Goal: Task Accomplishment & Management: Use online tool/utility

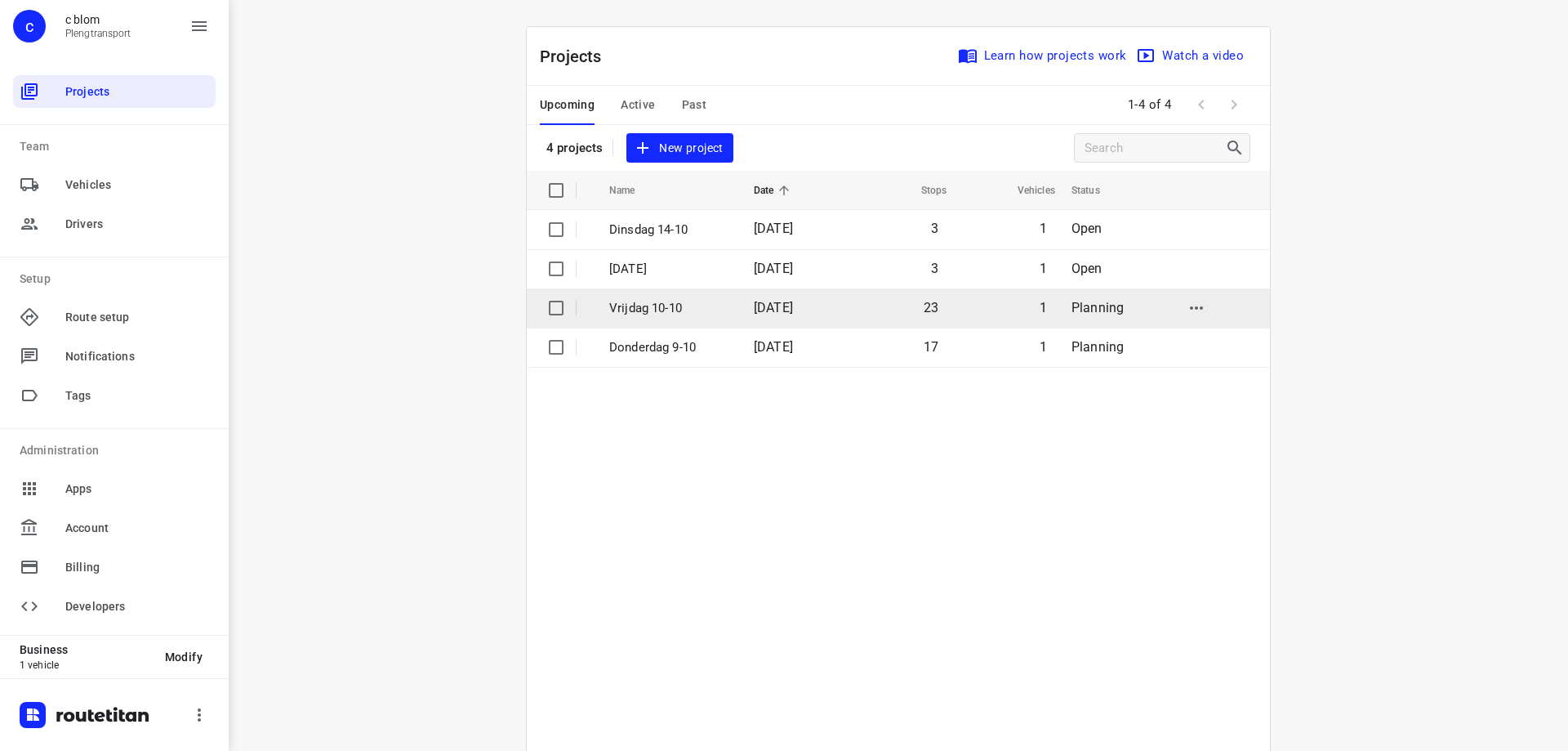
click at [627, 312] on p "Vrijdag 10-10" at bounding box center [670, 308] width 120 height 18
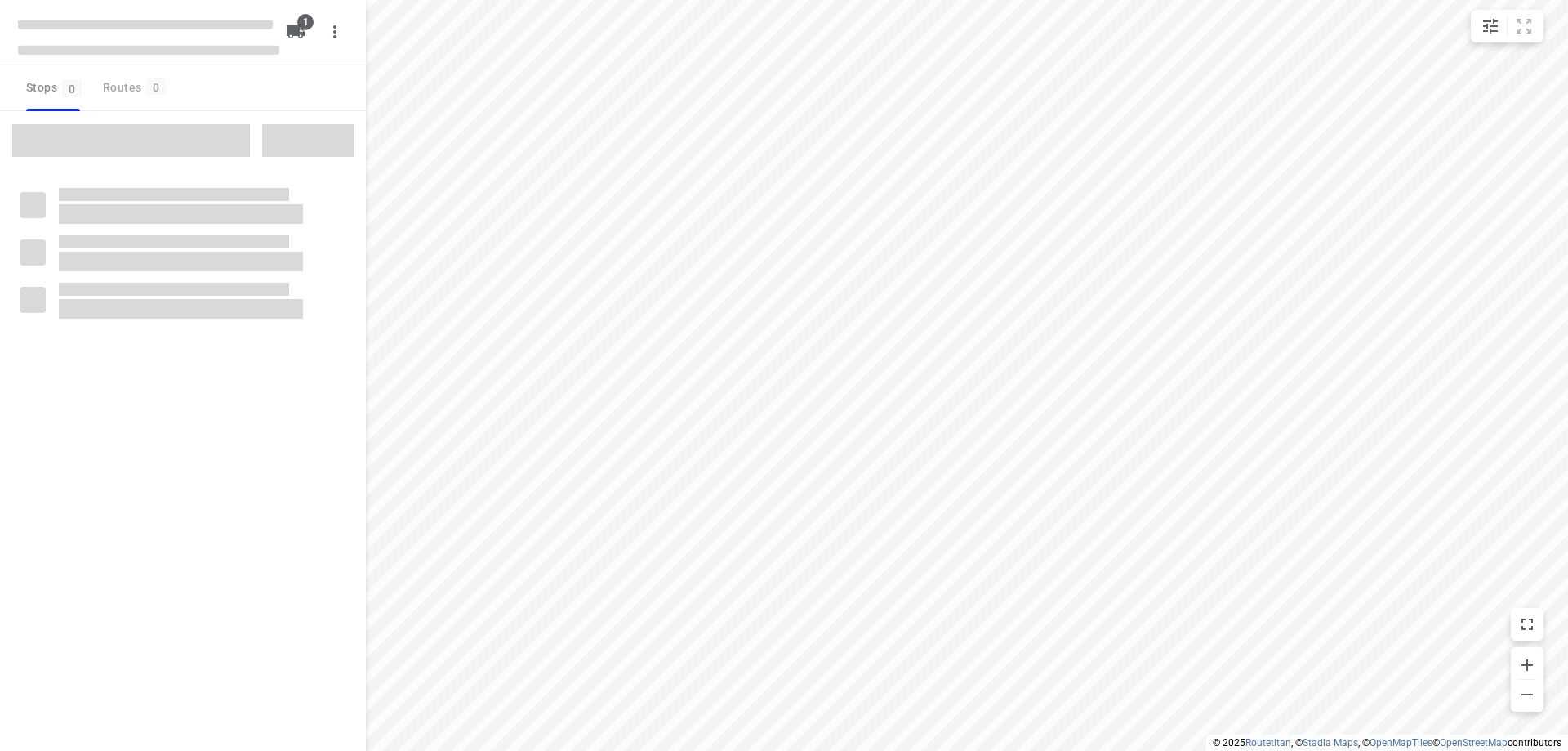
type input "distance"
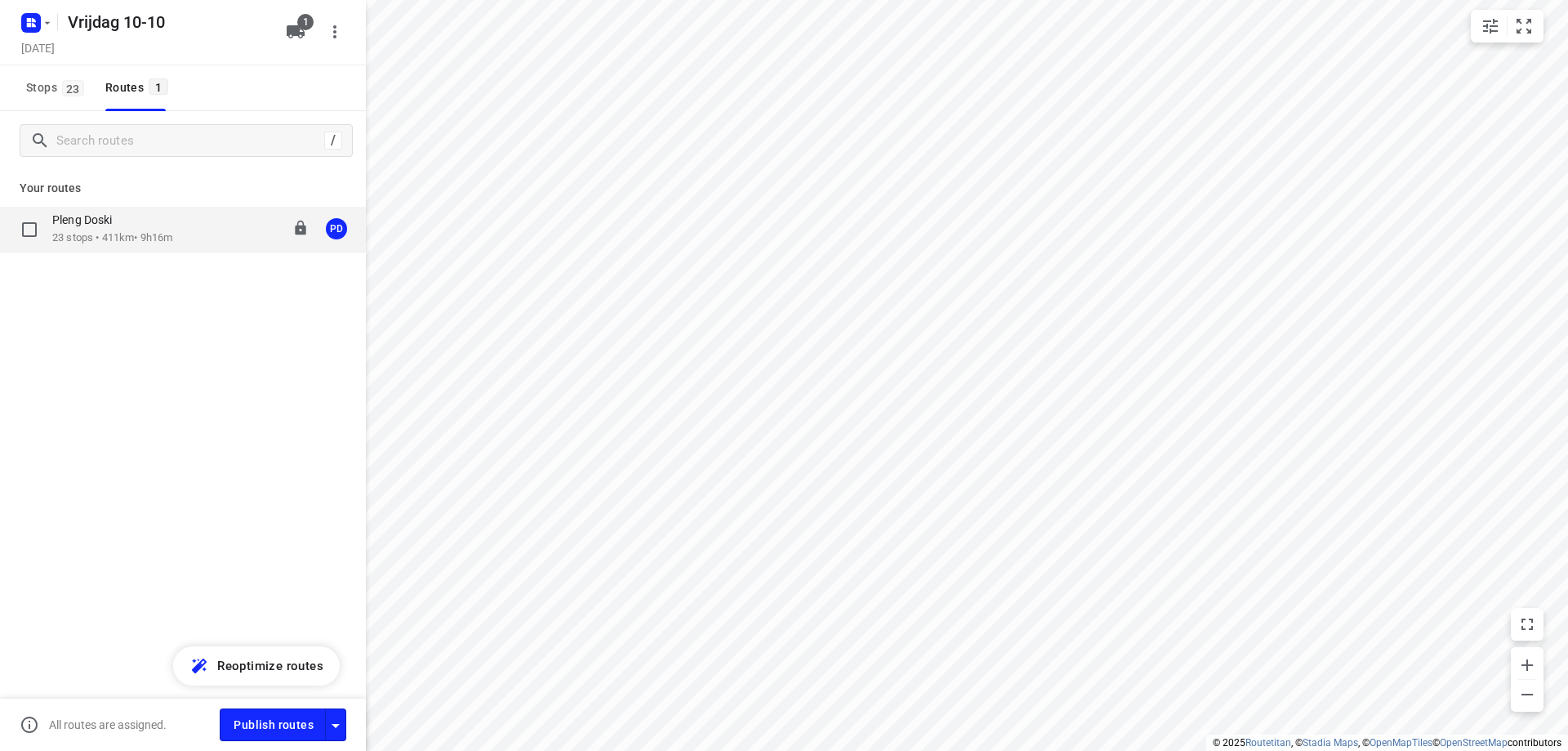
click at [151, 217] on div "Pleng Doski" at bounding box center [113, 221] width 120 height 18
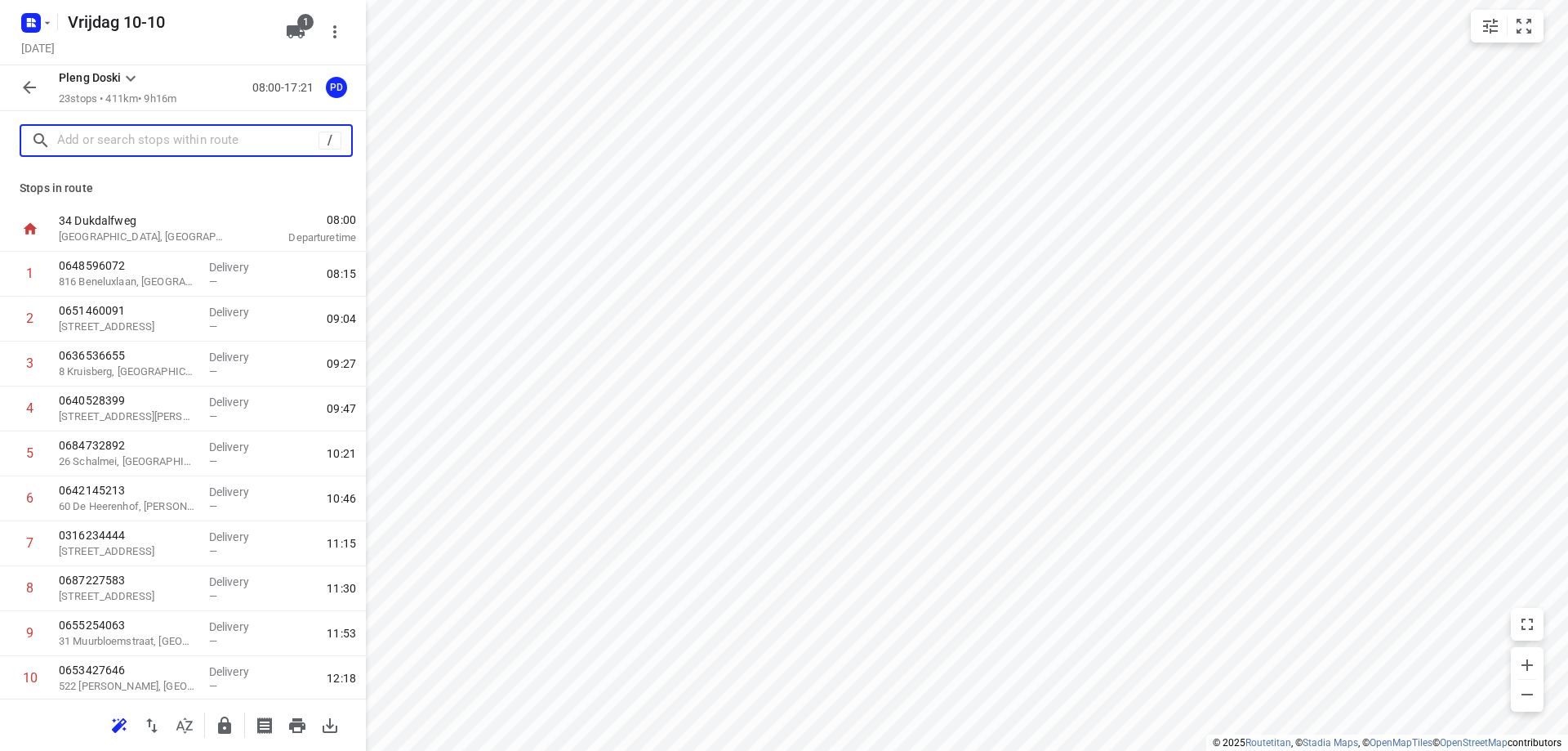
click at [161, 140] on input "text" at bounding box center [187, 140] width 262 height 25
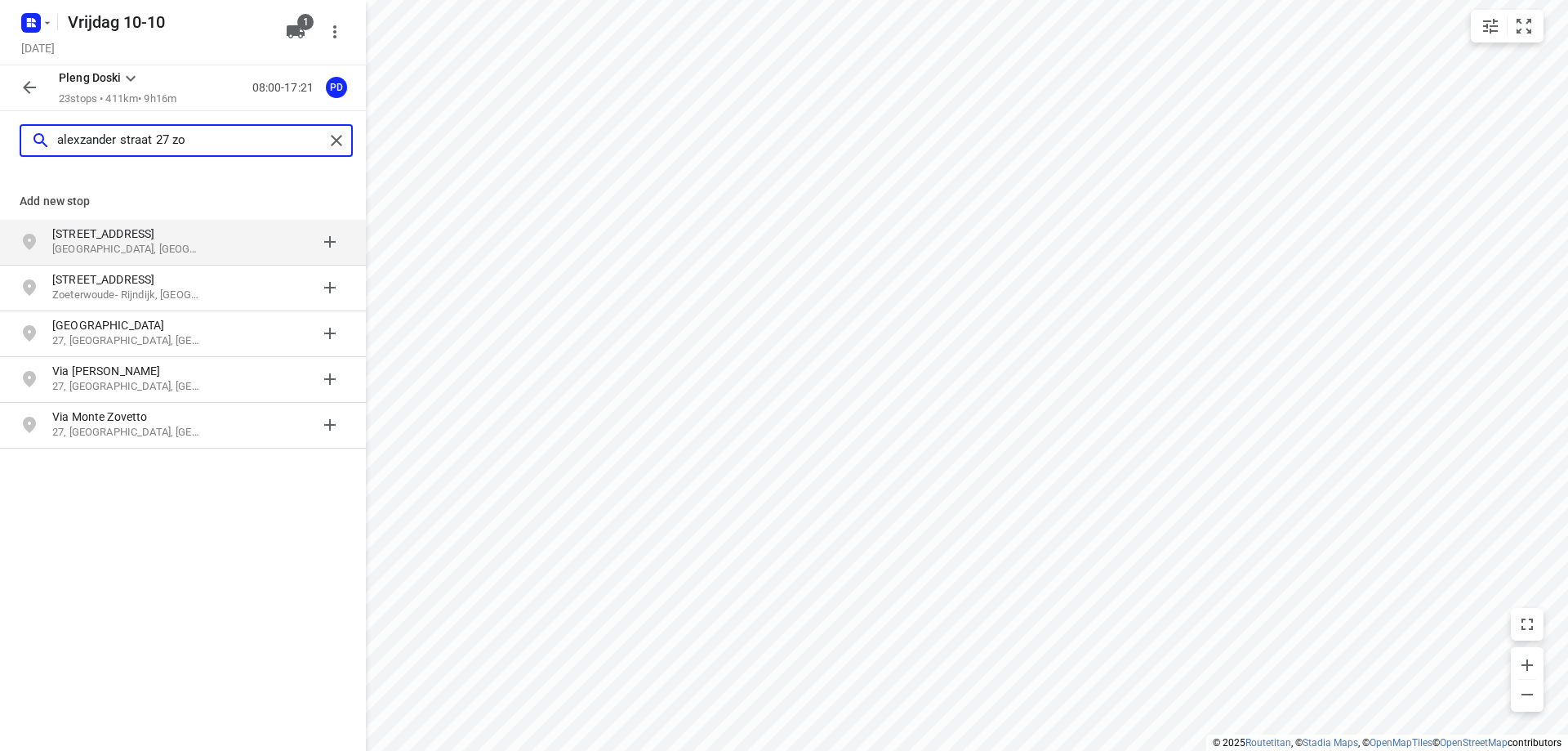
type input "alexzander straat 27 zo"
click at [134, 246] on p "[GEOGRAPHIC_DATA], [GEOGRAPHIC_DATA]" at bounding box center [128, 249] width 151 height 16
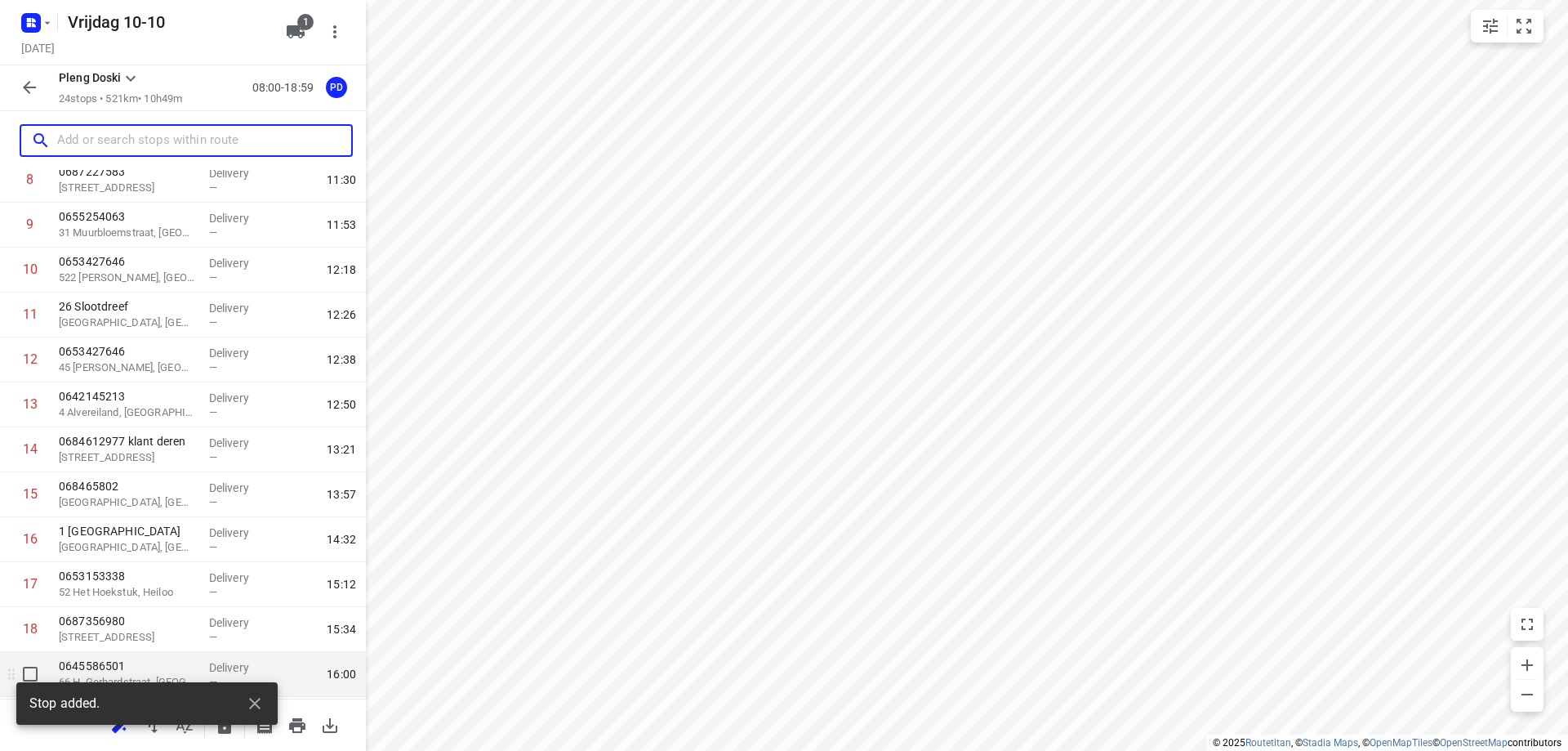
scroll to position [677, 0]
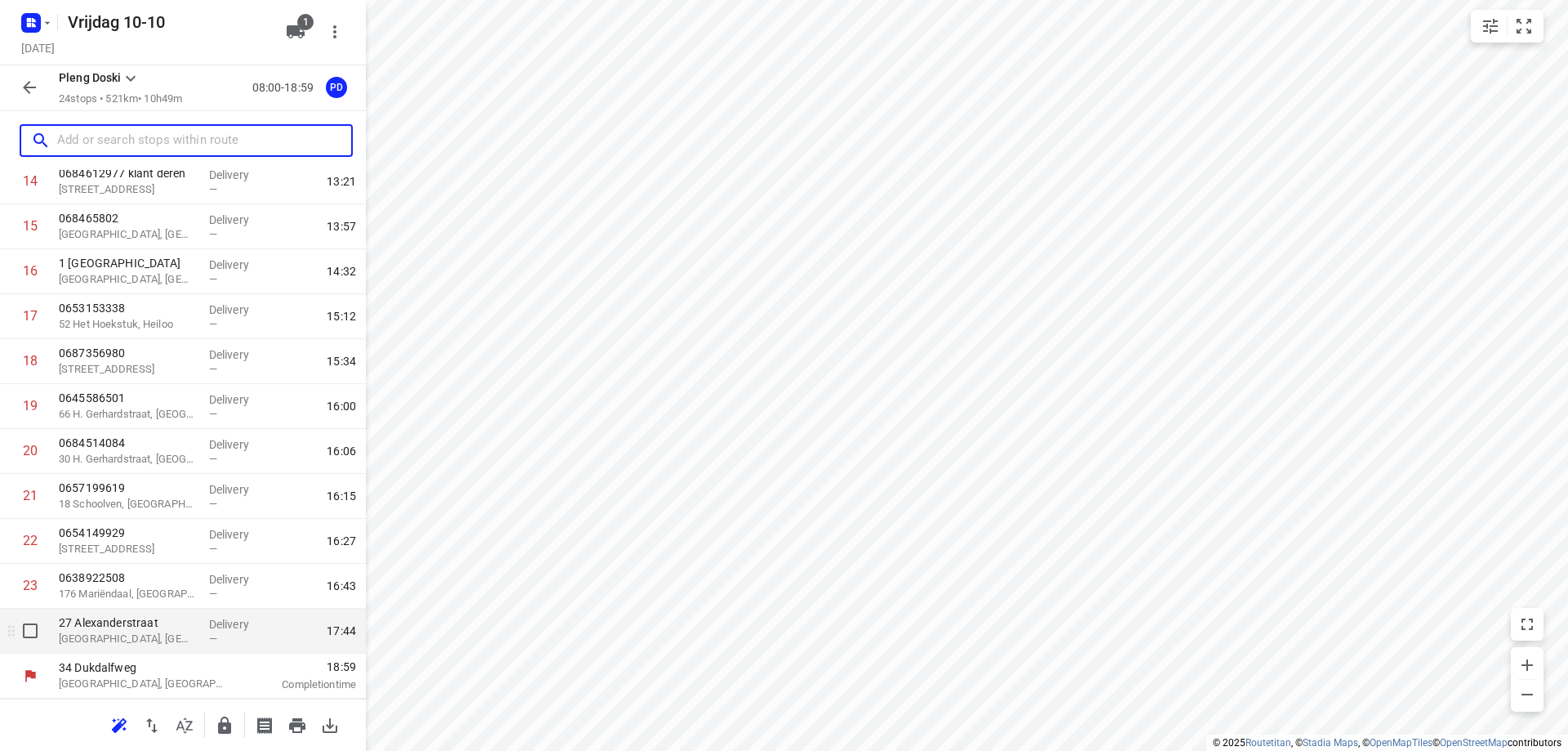
click at [169, 635] on p "[GEOGRAPHIC_DATA], [GEOGRAPHIC_DATA]" at bounding box center [127, 639] width 137 height 17
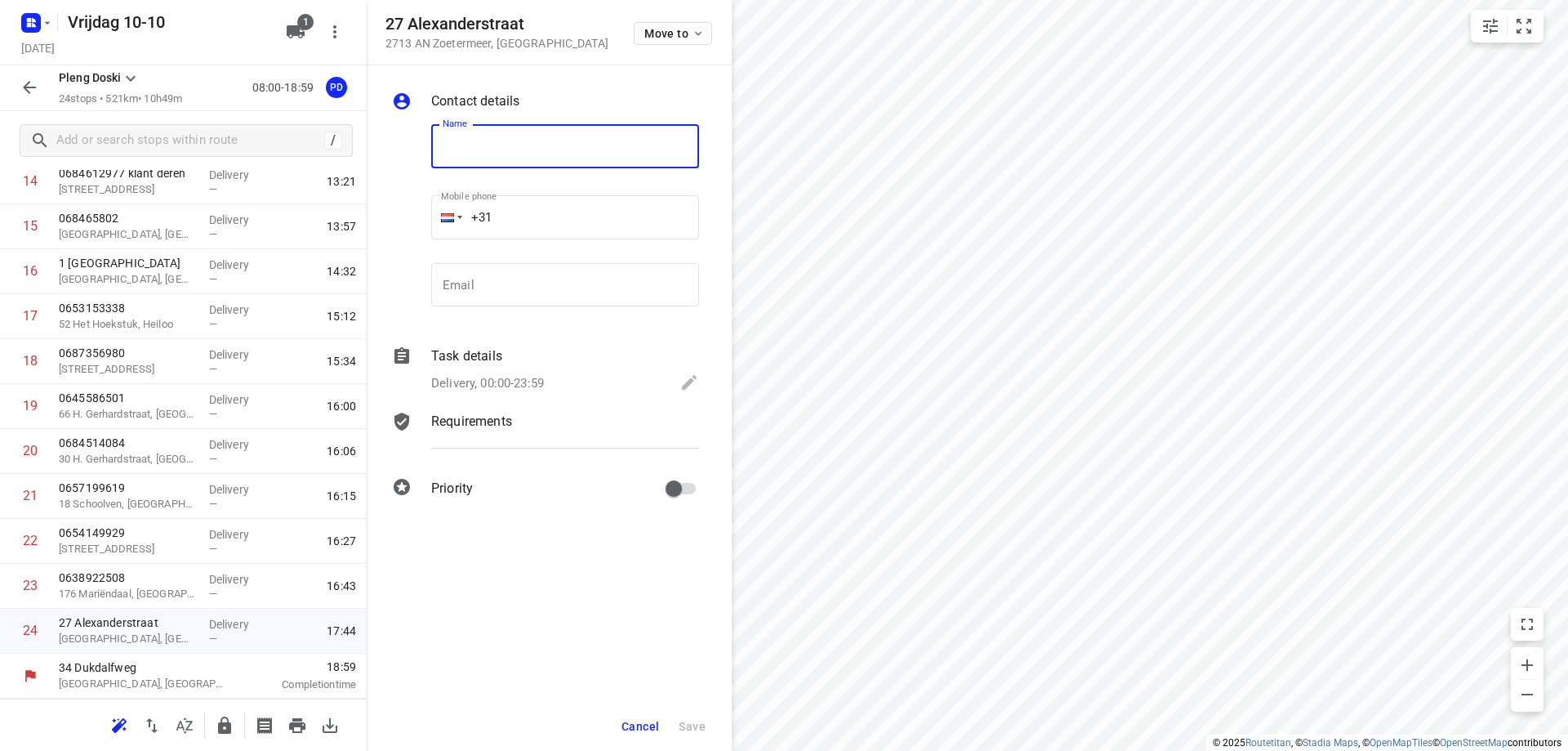
click at [642, 718] on button "Cancel" at bounding box center [640, 726] width 51 height 29
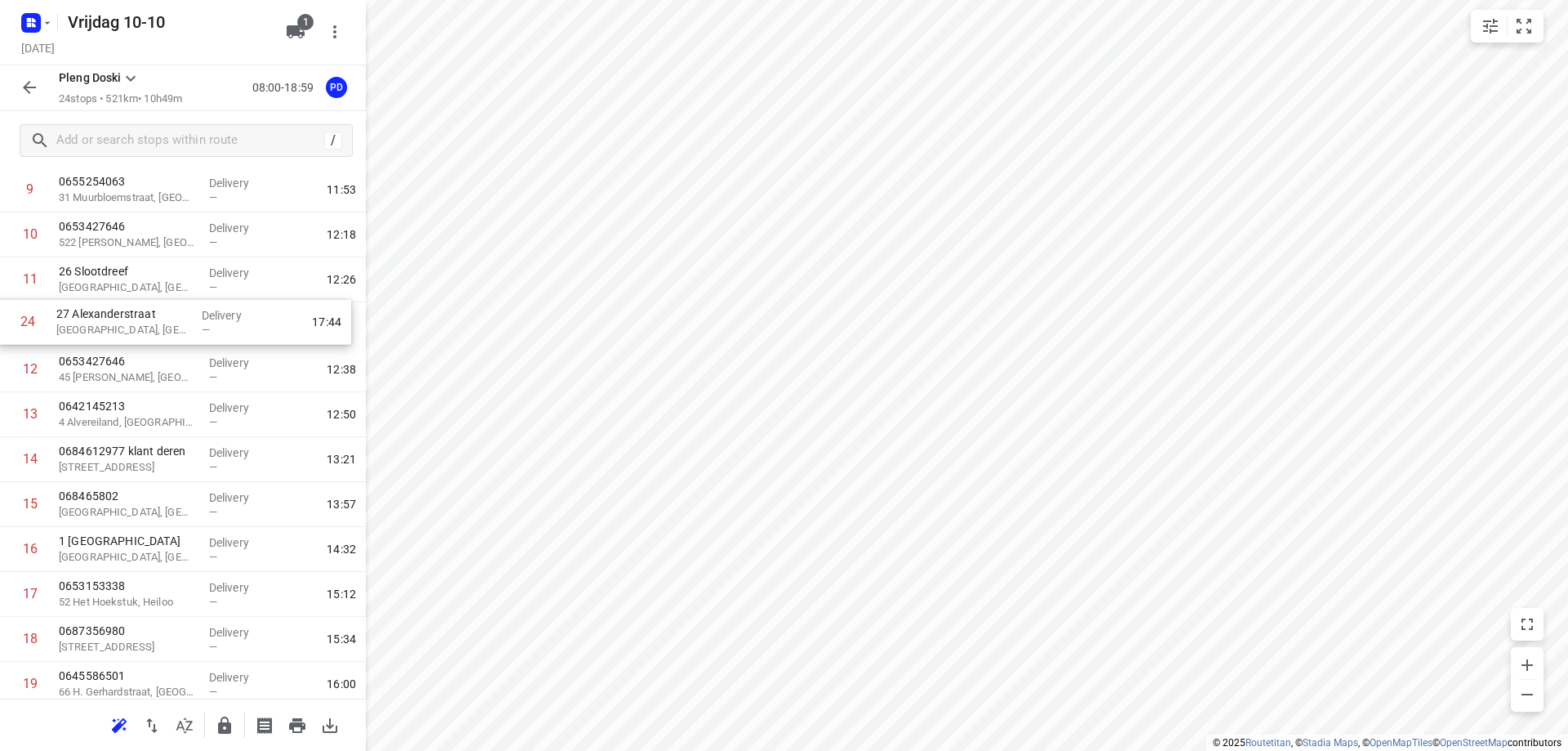
scroll to position [442, 0]
drag, startPoint x: 138, startPoint y: 641, endPoint x: 151, endPoint y: 324, distance: 317.3
click at [151, 324] on div "1 0648596072 816 [GEOGRAPHIC_DATA] — 08:15 2 0651460091 [STREET_ADDRESS][GEOGRA…" at bounding box center [183, 348] width 366 height 1078
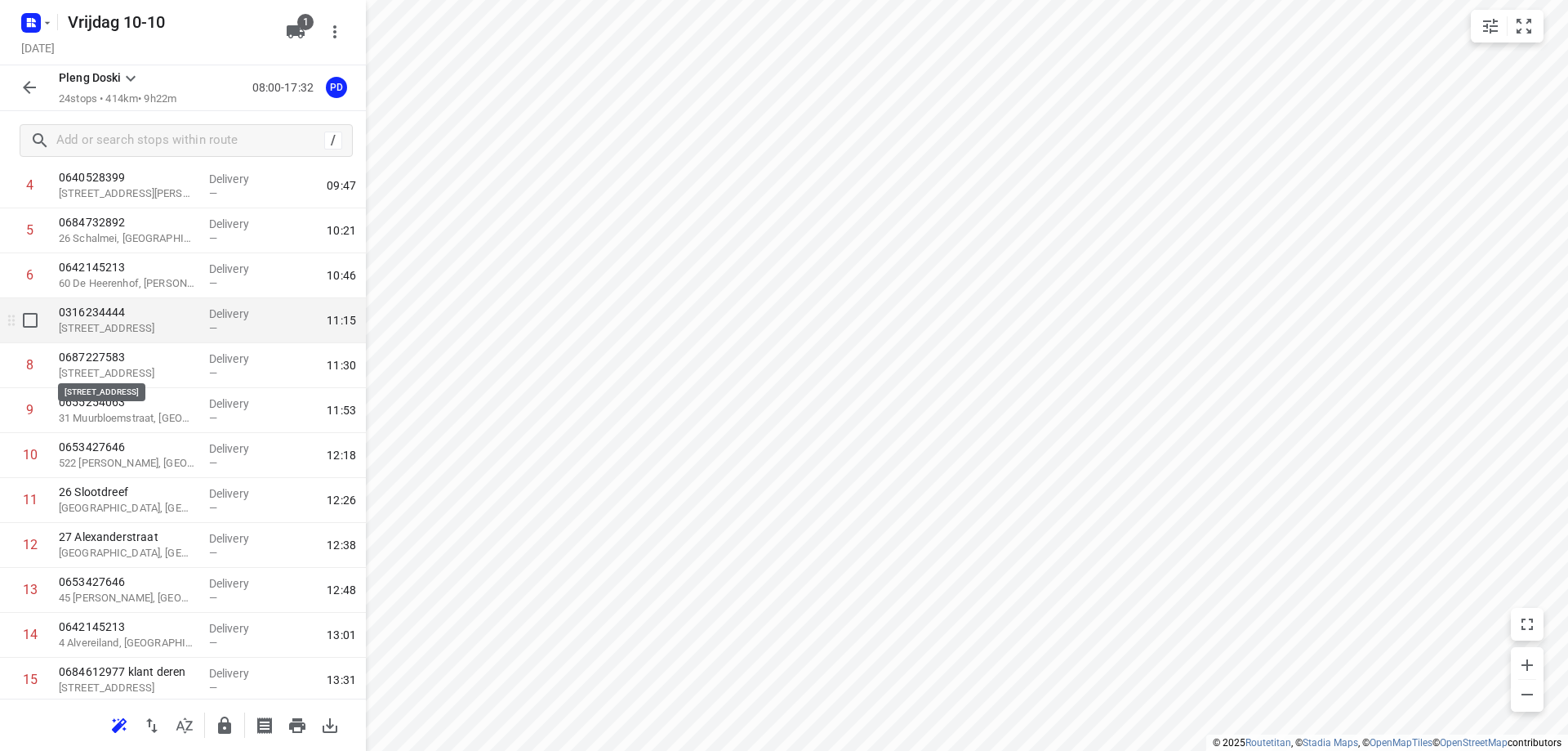
scroll to position [186, 0]
